Goal: Complete application form: Complete application form

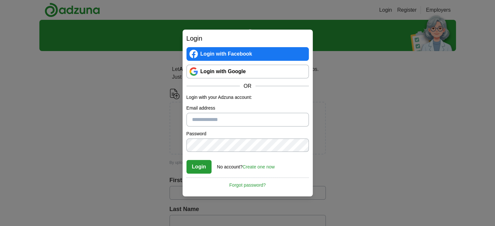
click at [259, 168] on link "Create one now" at bounding box center [258, 166] width 32 height 5
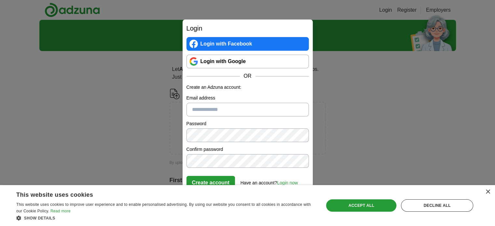
click at [212, 111] on input "Email address" at bounding box center [247, 110] width 122 height 14
type input "**********"
click at [436, 211] on div "Decline all" at bounding box center [437, 205] width 72 height 12
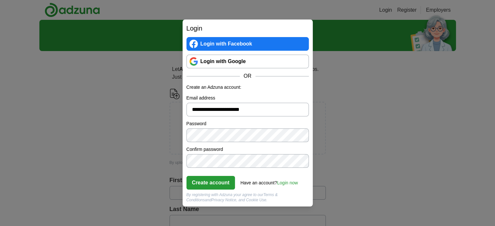
click at [222, 186] on button "Create account" at bounding box center [210, 183] width 49 height 14
click at [213, 172] on div "Create account Have an account? Login now Forgot password?" at bounding box center [247, 181] width 122 height 18
click at [210, 180] on button "Create account" at bounding box center [210, 183] width 49 height 14
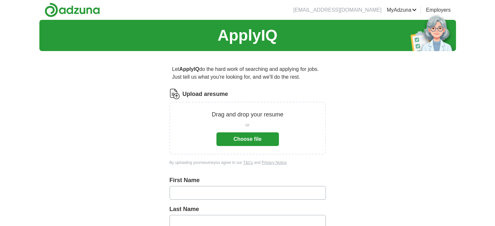
click at [251, 138] on button "Choose file" at bounding box center [247, 139] width 62 height 14
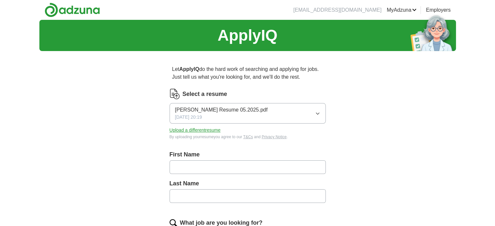
click at [236, 165] on input "text" at bounding box center [247, 167] width 156 height 14
type input "********"
click at [226, 197] on input "text" at bounding box center [247, 196] width 156 height 14
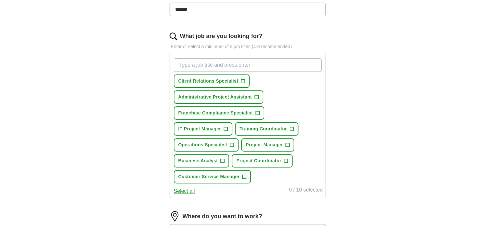
scroll to position [185, 0]
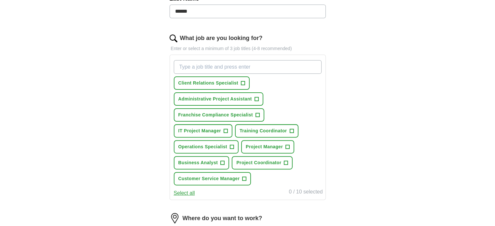
type input "******"
click at [259, 65] on input "What job are you looking for?" at bounding box center [248, 67] width 148 height 14
type input "customer service"
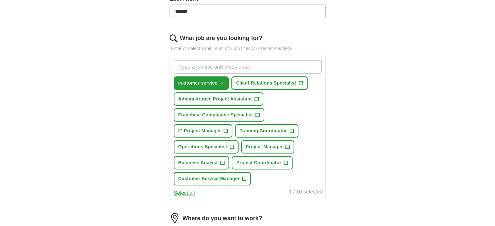
click at [295, 80] on span "Client Relations Specialist" at bounding box center [266, 83] width 60 height 7
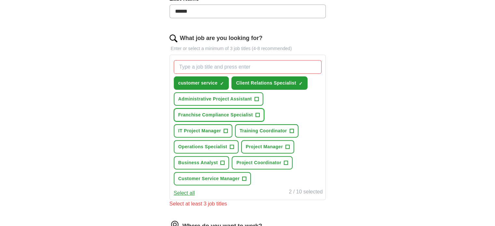
click at [238, 112] on span "Franchise Compliance Specialist" at bounding box center [215, 115] width 74 height 7
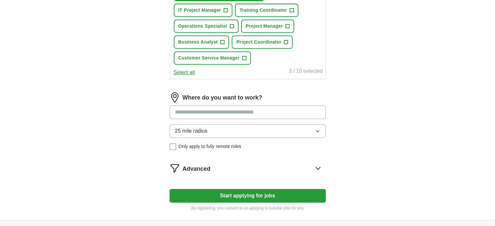
scroll to position [306, 0]
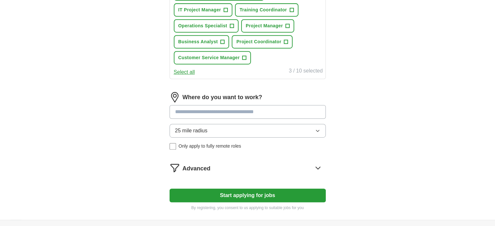
click at [295, 129] on button "25 mile radius" at bounding box center [247, 131] width 156 height 14
click at [273, 109] on input at bounding box center [247, 112] width 156 height 14
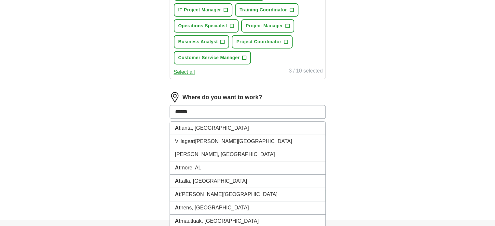
type input "*******"
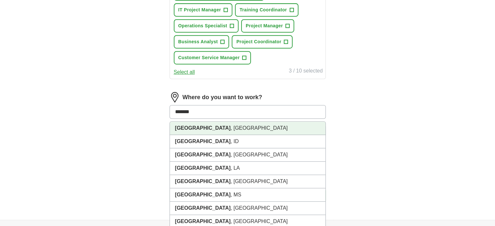
click at [262, 123] on li "Atlanta , GA" at bounding box center [247, 128] width 155 height 13
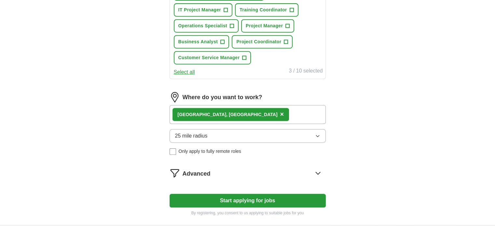
click at [247, 198] on button "Start applying for jobs" at bounding box center [247, 201] width 156 height 14
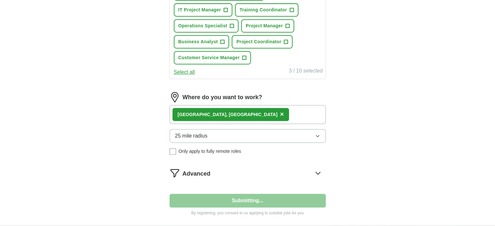
select select "**"
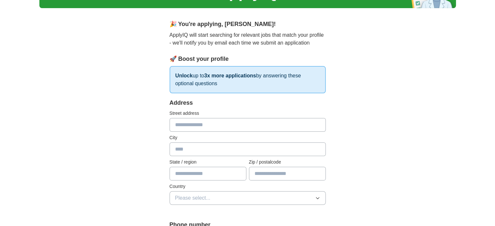
scroll to position [48, 0]
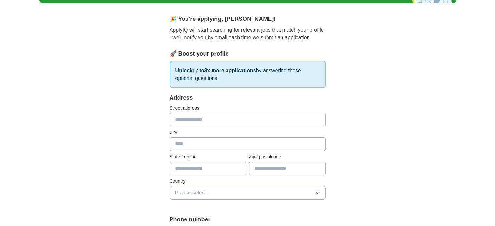
click at [262, 117] on input "text" at bounding box center [247, 120] width 156 height 14
type input "**********"
click at [236, 140] on input "text" at bounding box center [247, 144] width 156 height 14
type input "*******"
click at [210, 167] on input "text" at bounding box center [207, 169] width 77 height 14
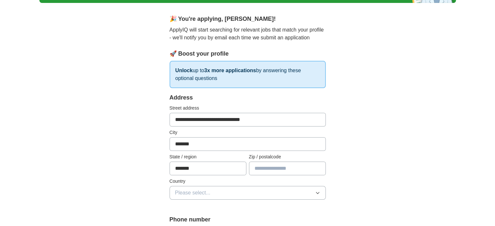
type input "*******"
click at [257, 170] on input "text" at bounding box center [287, 169] width 77 height 14
type input "*****"
click at [243, 190] on button "Please select..." at bounding box center [247, 193] width 156 height 14
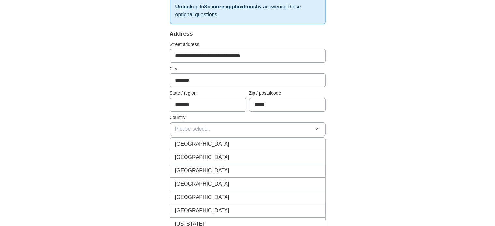
scroll to position [115, 0]
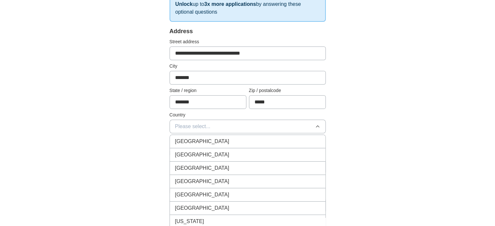
click at [227, 154] on div "United States" at bounding box center [247, 155] width 145 height 8
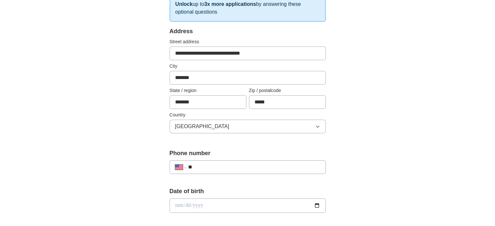
click at [234, 165] on input "**" at bounding box center [254, 167] width 132 height 8
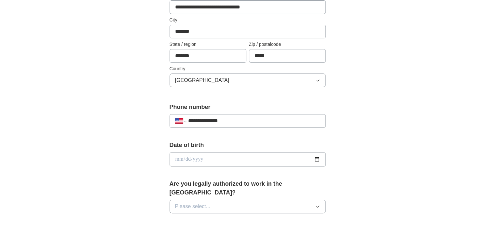
scroll to position [161, 0]
type input "**********"
click at [211, 155] on input "date" at bounding box center [247, 159] width 156 height 14
type input "**********"
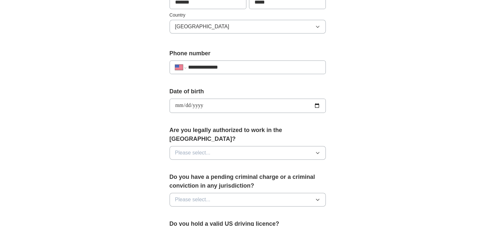
scroll to position [215, 0]
click at [292, 147] on button "Please select..." at bounding box center [247, 153] width 156 height 14
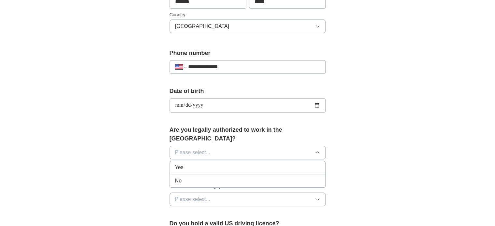
click at [286, 164] on div "Yes" at bounding box center [247, 168] width 145 height 8
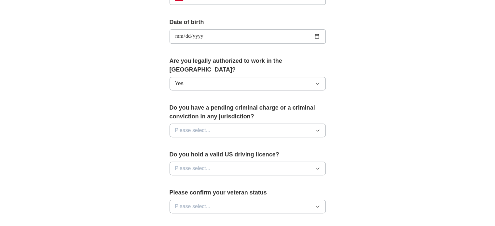
scroll to position [285, 0]
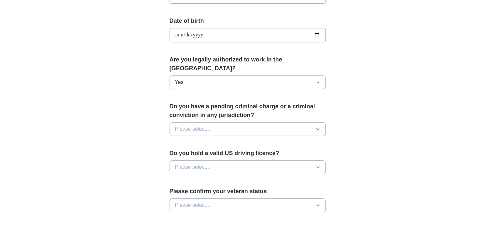
click at [275, 122] on button "Please select..." at bounding box center [247, 129] width 156 height 14
click at [277, 151] on li "No" at bounding box center [247, 157] width 155 height 13
click at [277, 167] on div "Do you hold a valid US driving licence? Please select..." at bounding box center [247, 164] width 156 height 30
click at [272, 161] on button "Please select..." at bounding box center [247, 167] width 156 height 14
click at [267, 178] on div "Yes" at bounding box center [247, 182] width 145 height 8
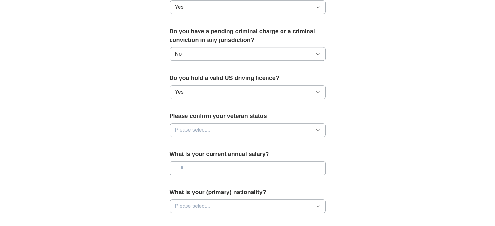
scroll to position [360, 0]
click at [284, 123] on button "Please select..." at bounding box center [247, 130] width 156 height 14
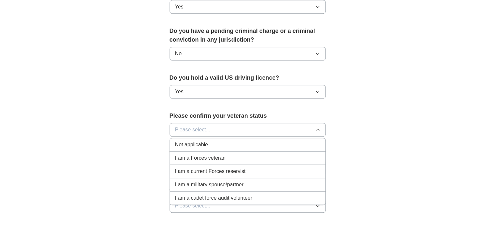
click at [264, 141] on div "Not applicable" at bounding box center [247, 145] width 145 height 8
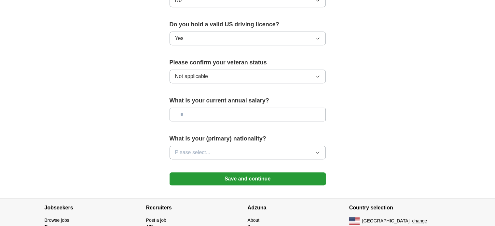
scroll to position [424, 0]
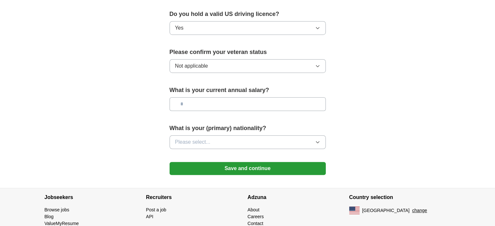
click at [265, 97] on input "text" at bounding box center [247, 104] width 156 height 14
click at [263, 135] on button "Please select..." at bounding box center [247, 142] width 156 height 14
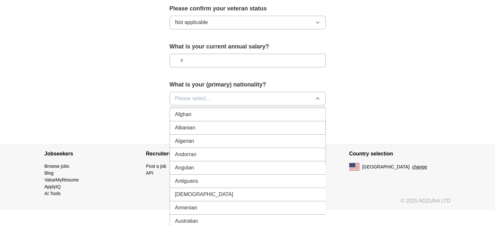
scroll to position [25, 0]
click at [245, 92] on button "Please select..." at bounding box center [247, 99] width 156 height 14
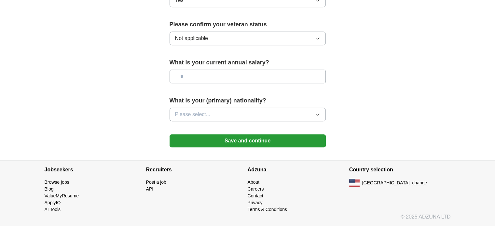
scroll to position [441, 0]
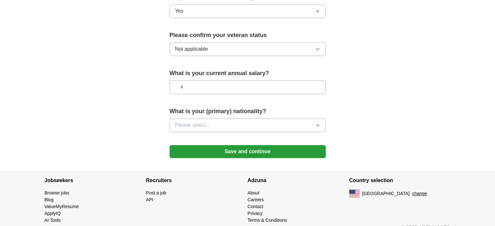
click at [224, 118] on button "Please select..." at bounding box center [247, 125] width 156 height 14
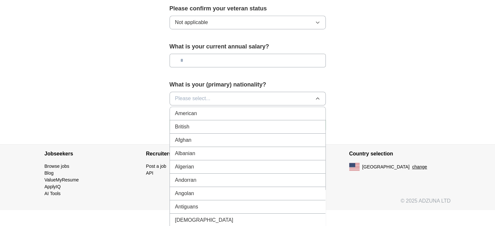
click at [214, 110] on div "American" at bounding box center [247, 114] width 145 height 8
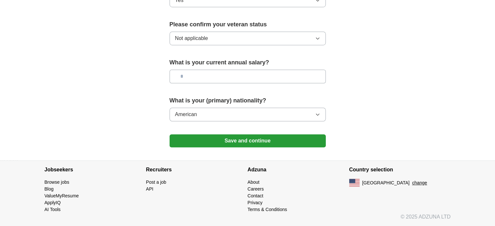
scroll to position [441, 0]
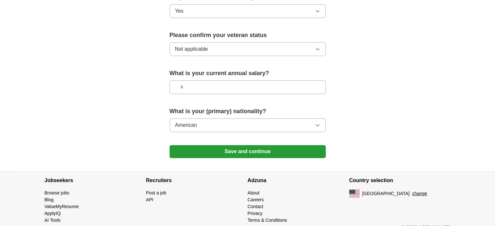
click at [213, 145] on button "Save and continue" at bounding box center [247, 151] width 156 height 13
